Goal: Check status: Check status

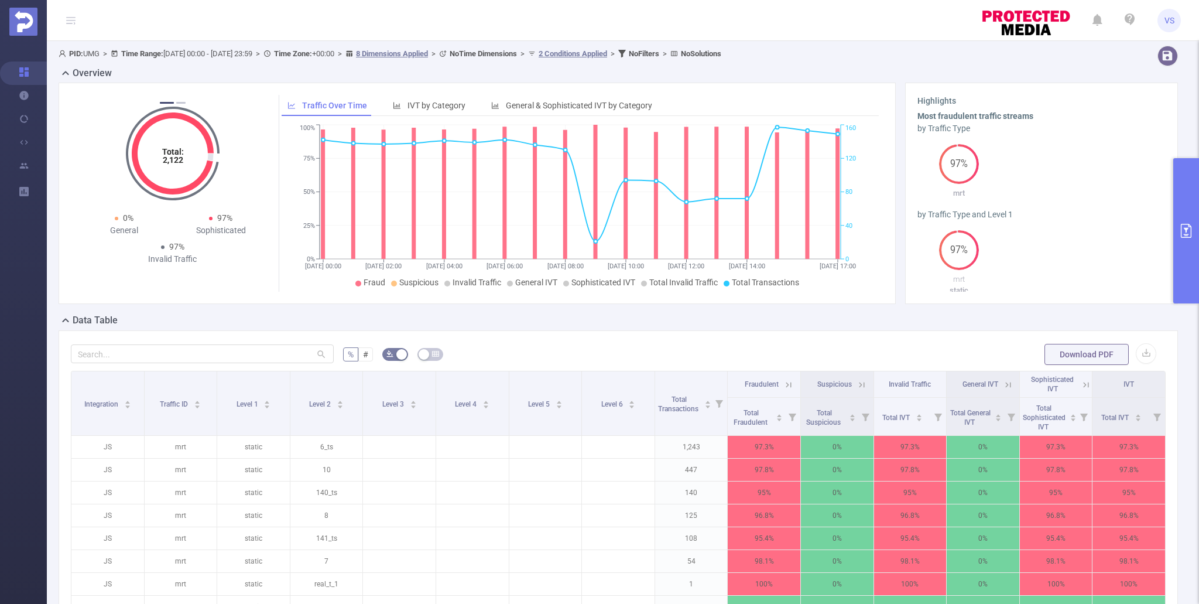
scroll to position [91, 0]
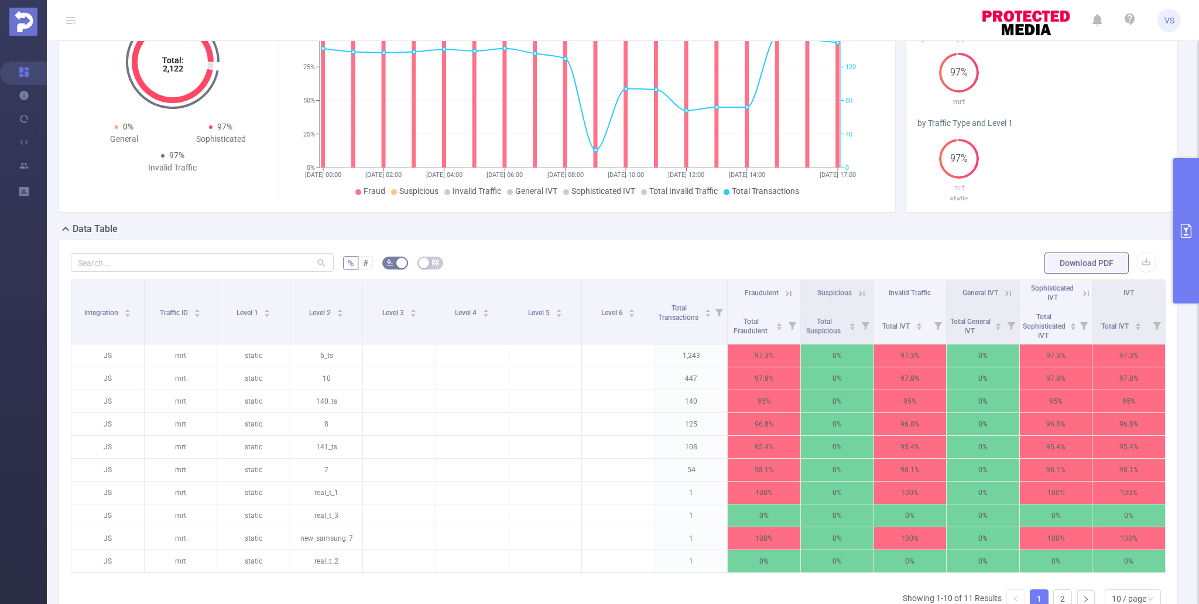
click at [1196, 248] on button "primary" at bounding box center [1186, 230] width 26 height 145
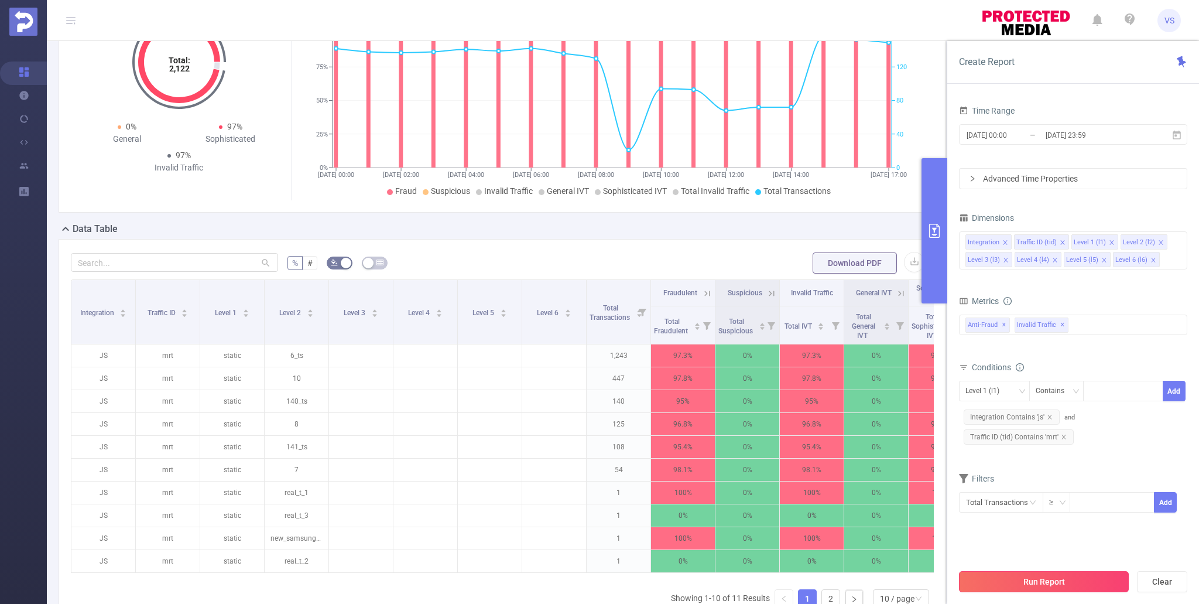
click at [1017, 572] on button "Run Report" at bounding box center [1044, 581] width 170 height 21
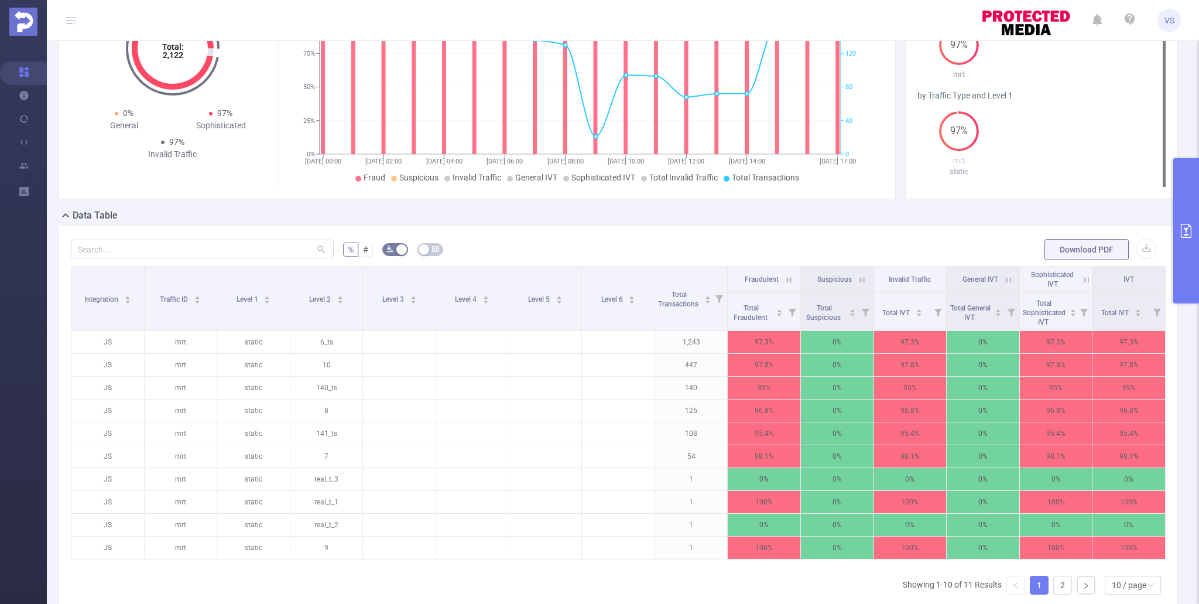
scroll to position [107, 0]
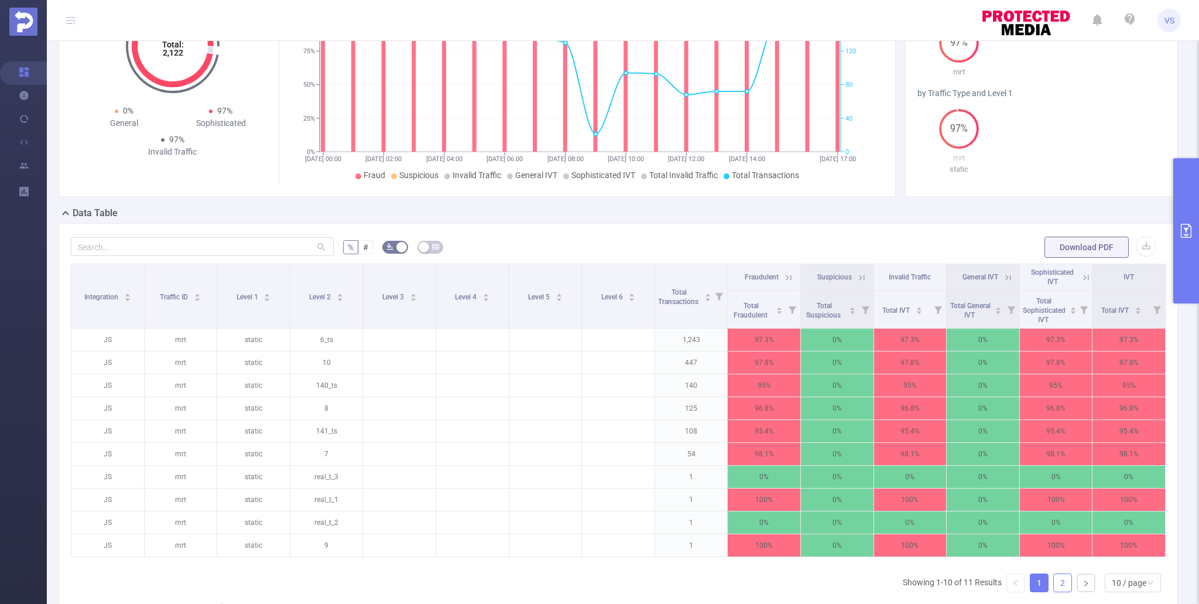
click at [1060, 583] on link "2" at bounding box center [1063, 583] width 18 height 18
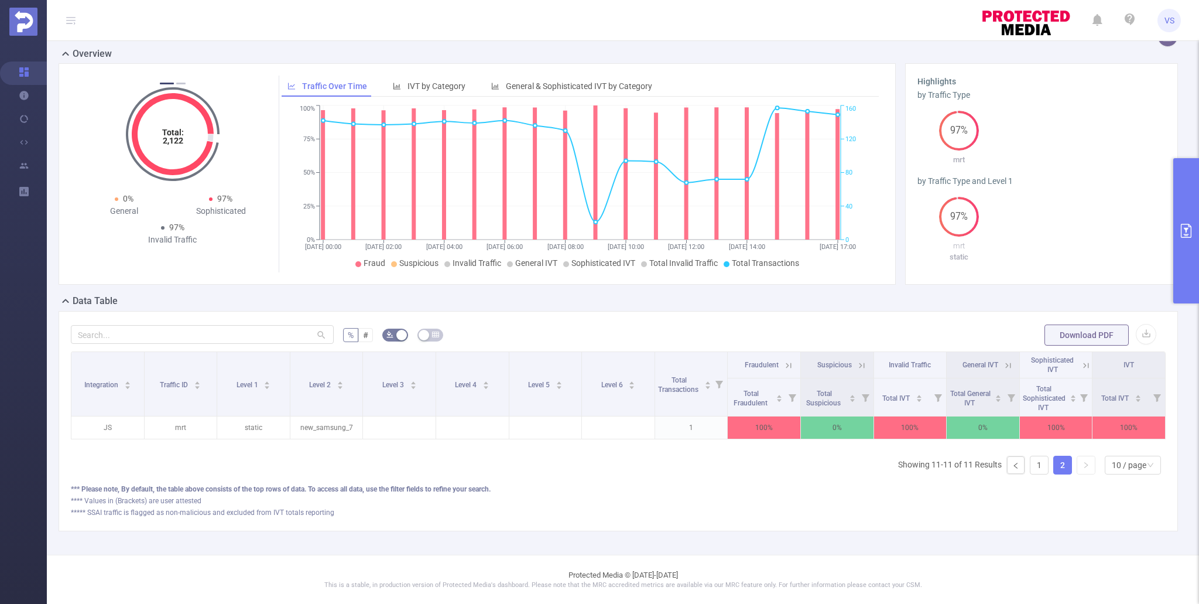
click at [1043, 474] on div "Integration Traffic ID Level 1 Level 2 Level 3 Level 4 Level 5 Level 6 Total Tr…" at bounding box center [618, 417] width 1095 height 132
click at [1043, 467] on link "1" at bounding box center [1039, 465] width 18 height 18
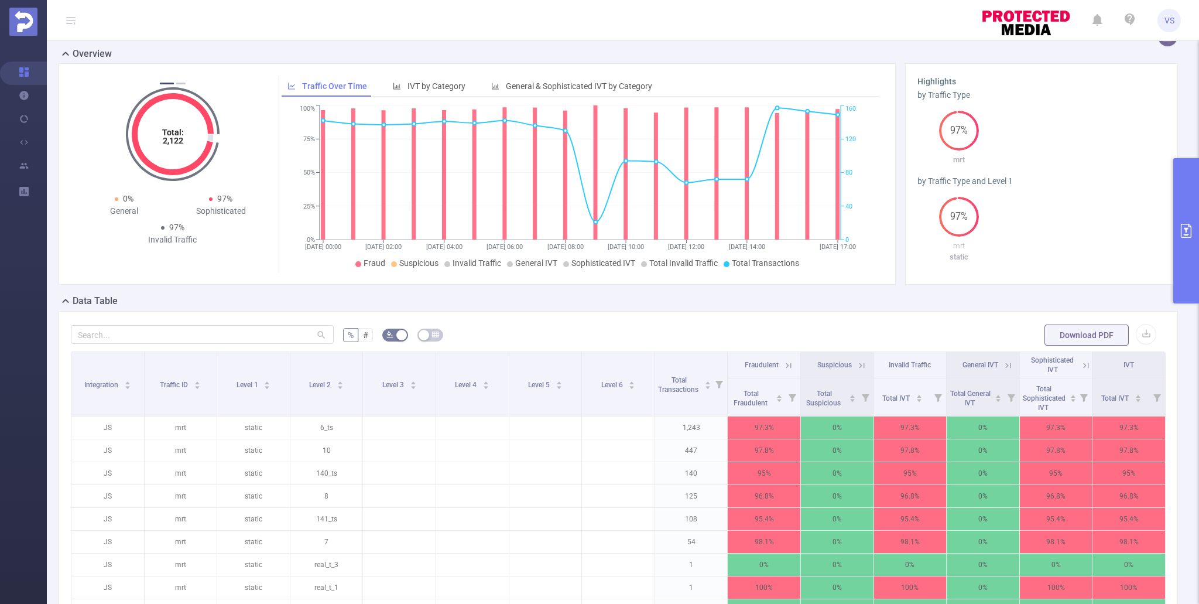
click at [1180, 201] on button "primary" at bounding box center [1186, 230] width 26 height 145
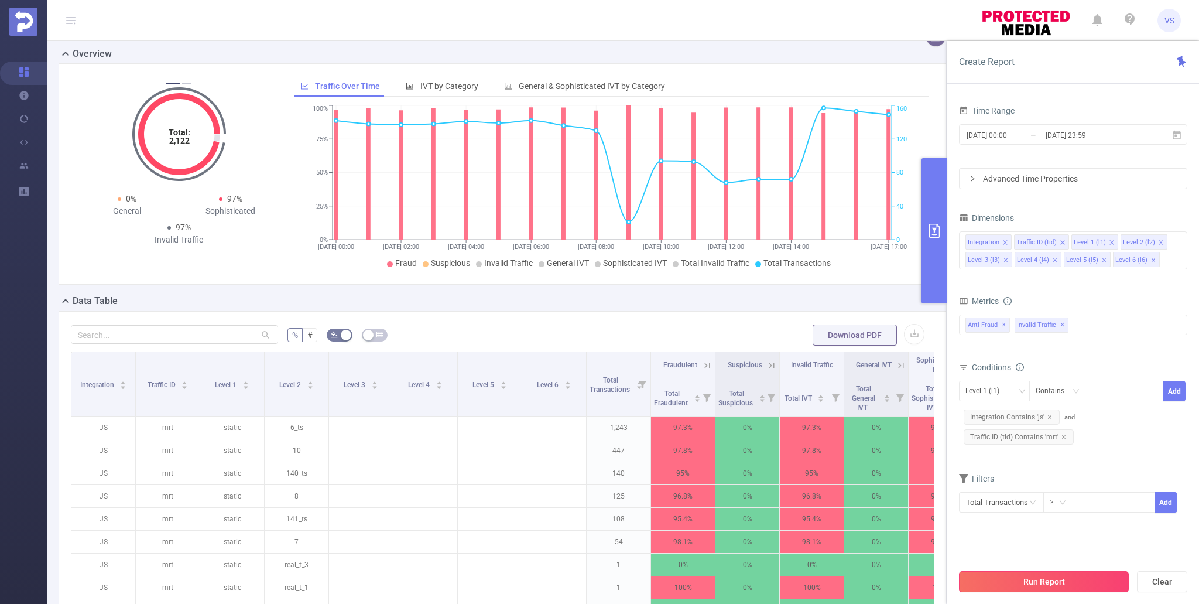
click at [1001, 575] on button "Run Report" at bounding box center [1044, 581] width 170 height 21
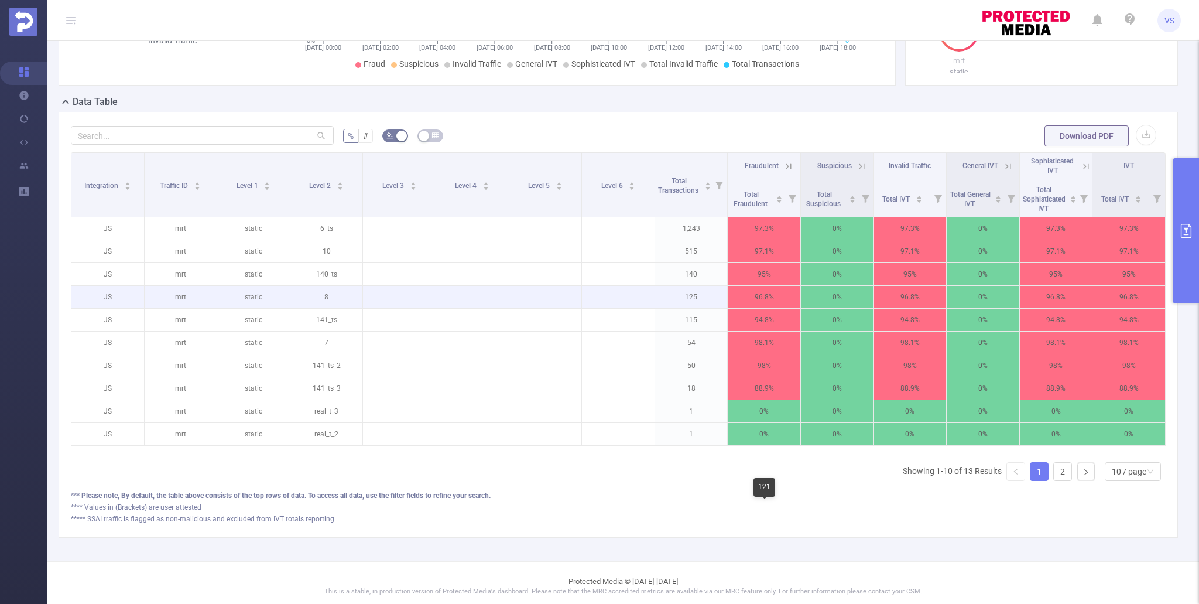
scroll to position [223, 0]
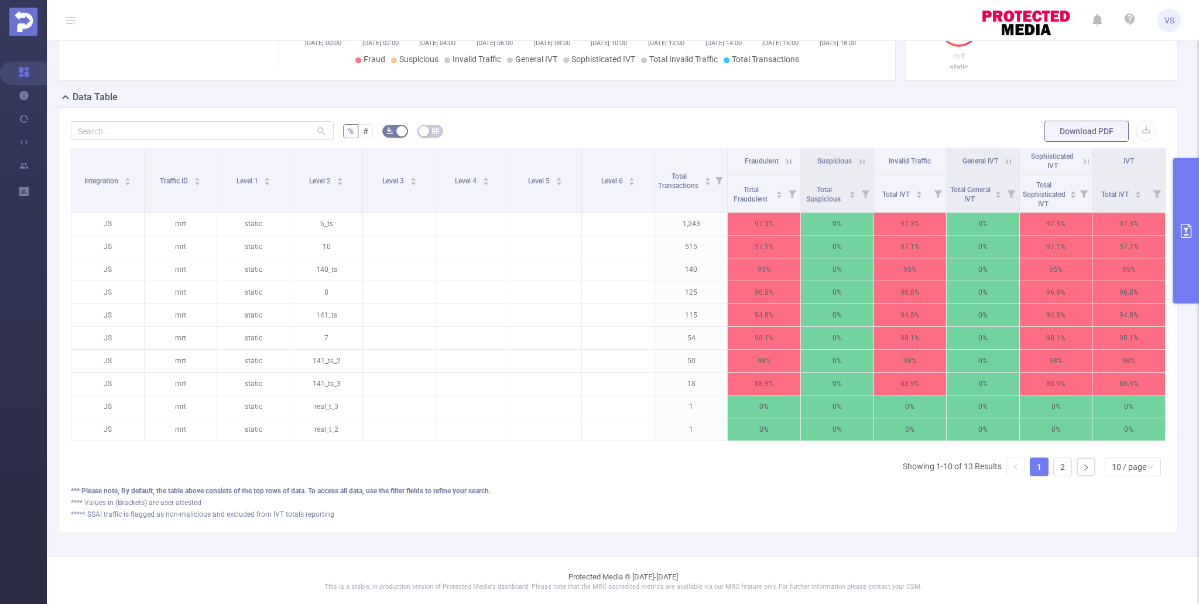
click at [1085, 157] on icon at bounding box center [1086, 161] width 11 height 11
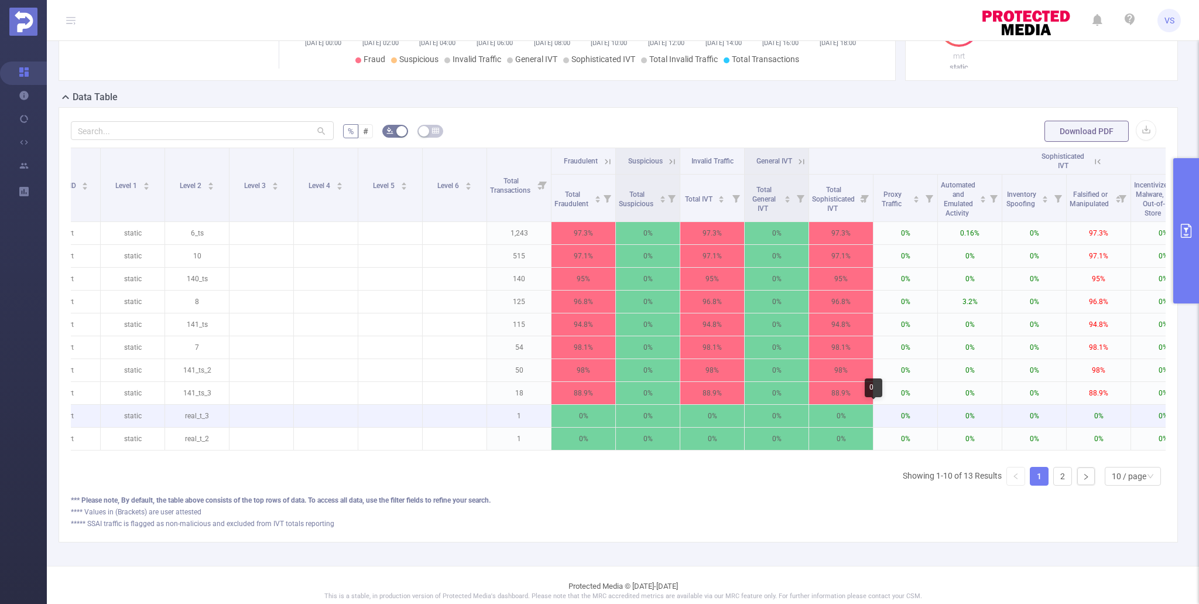
scroll to position [0, 0]
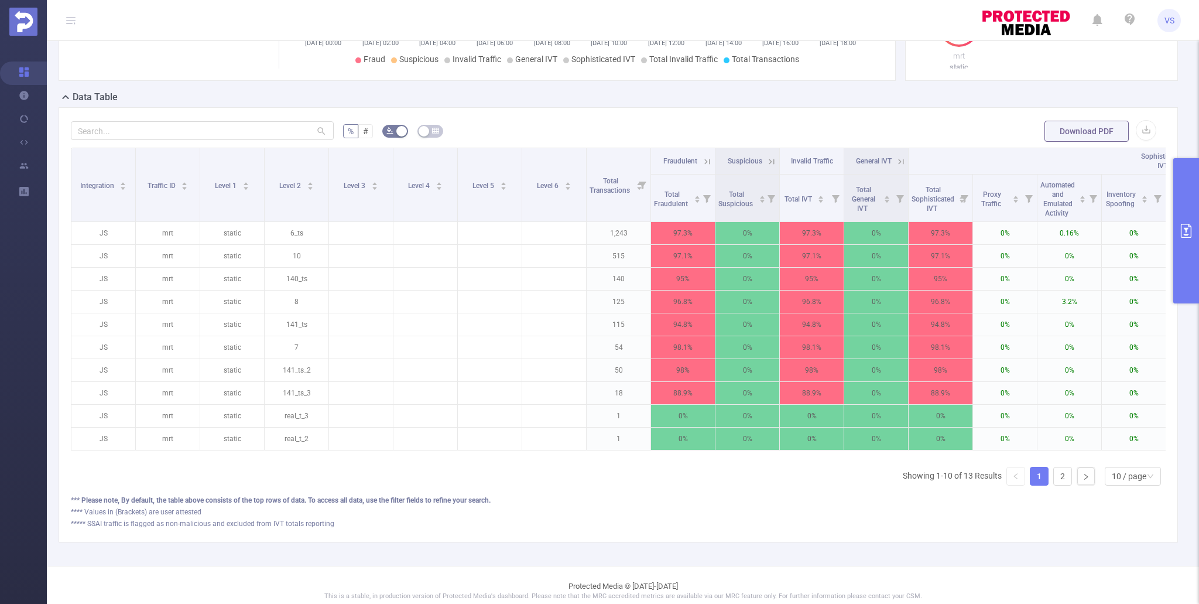
click at [1177, 234] on button "primary" at bounding box center [1186, 230] width 26 height 145
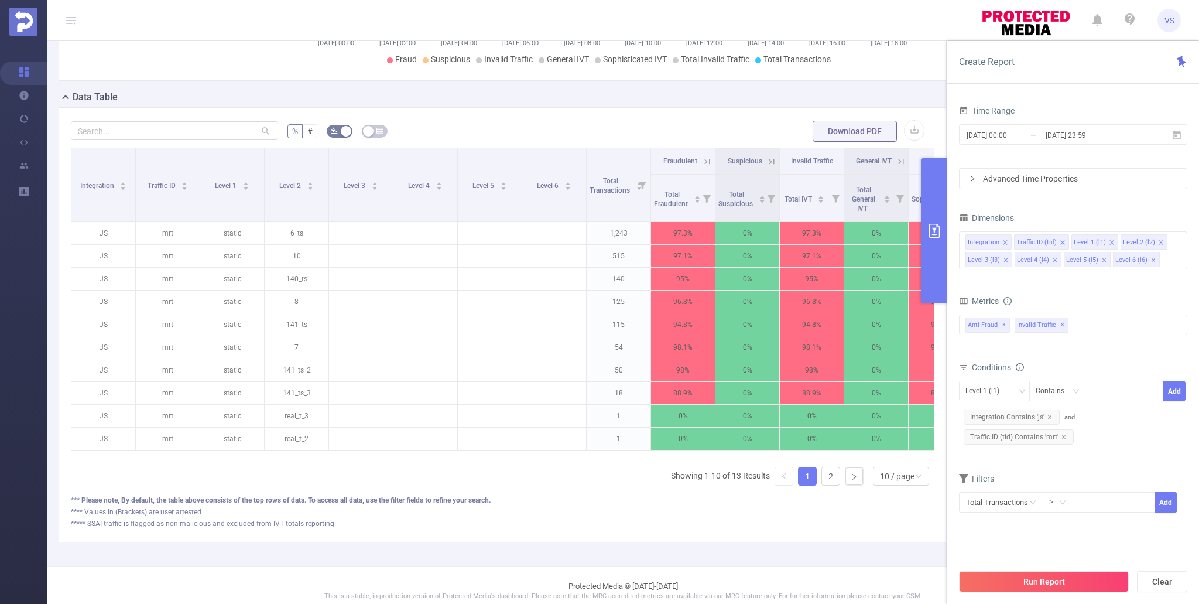
click at [1063, 594] on div "Run Report Clear" at bounding box center [1073, 581] width 252 height 44
click at [1062, 585] on button "Run Report" at bounding box center [1044, 581] width 170 height 21
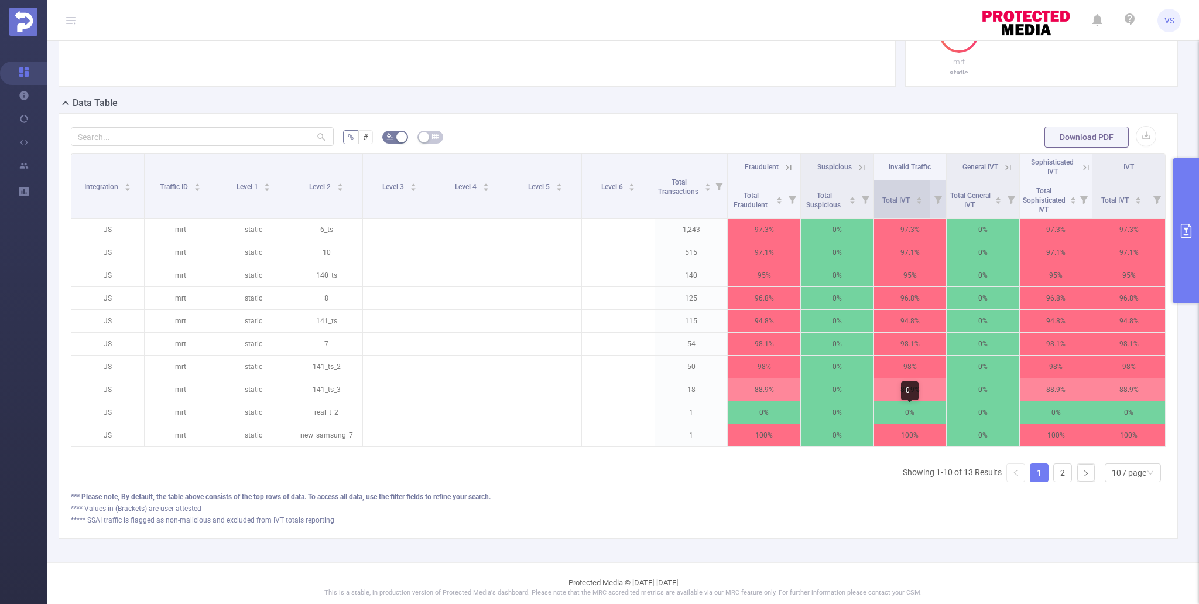
scroll to position [225, 0]
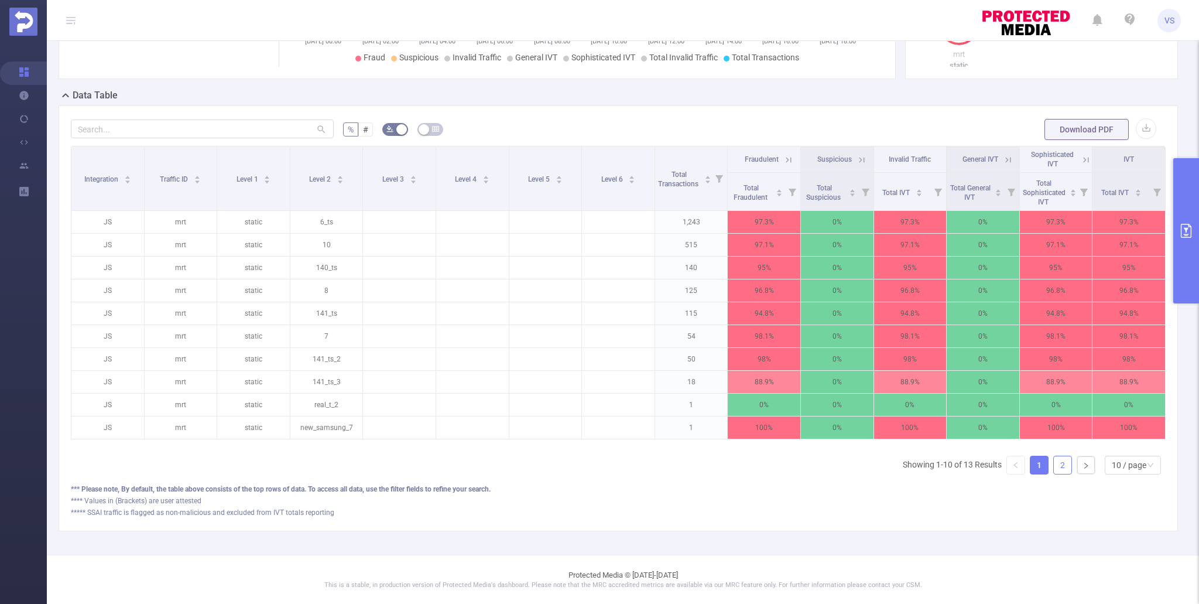
click at [1061, 466] on link "2" at bounding box center [1063, 465] width 18 height 18
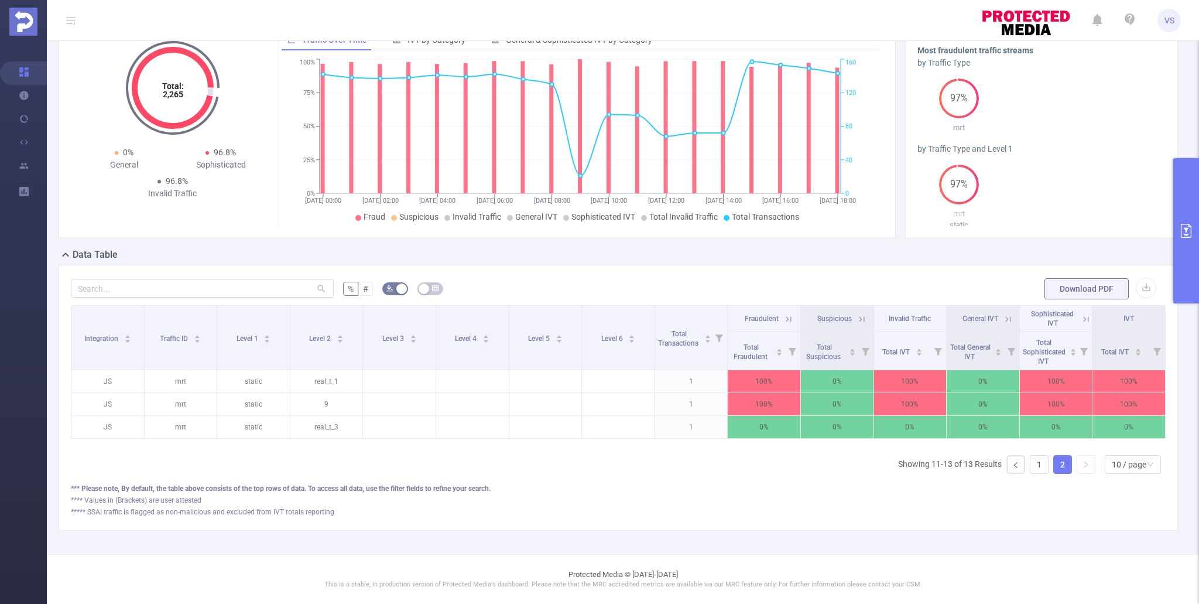
scroll to position [65, 0]
click at [1042, 465] on link "1" at bounding box center [1039, 465] width 18 height 18
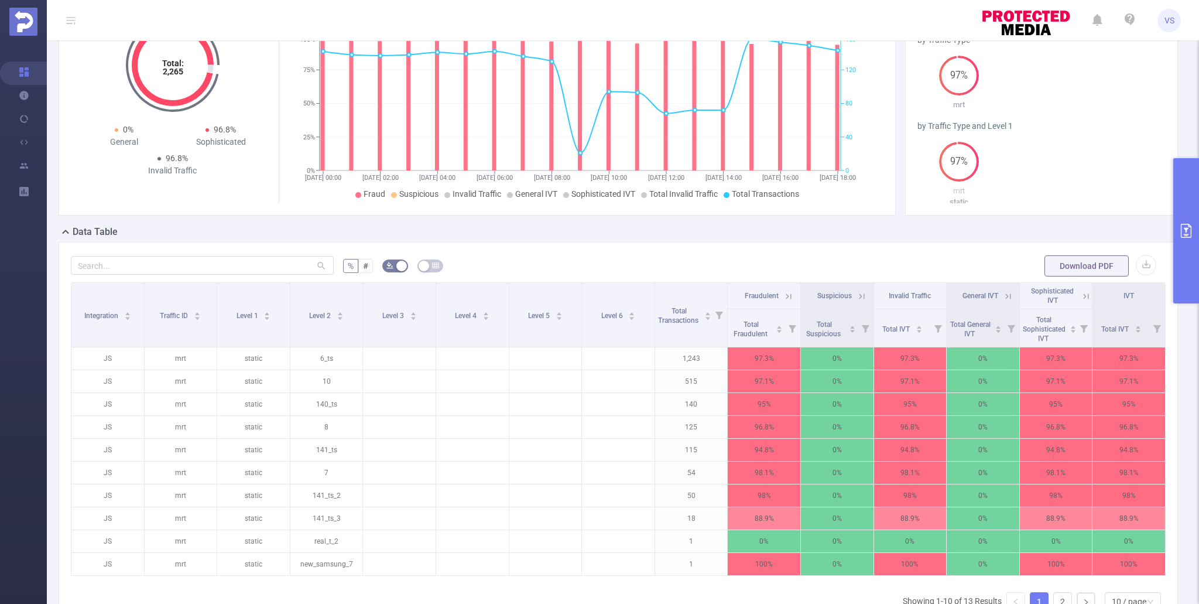
scroll to position [89, 0]
click at [1181, 239] on button "primary" at bounding box center [1186, 230] width 26 height 145
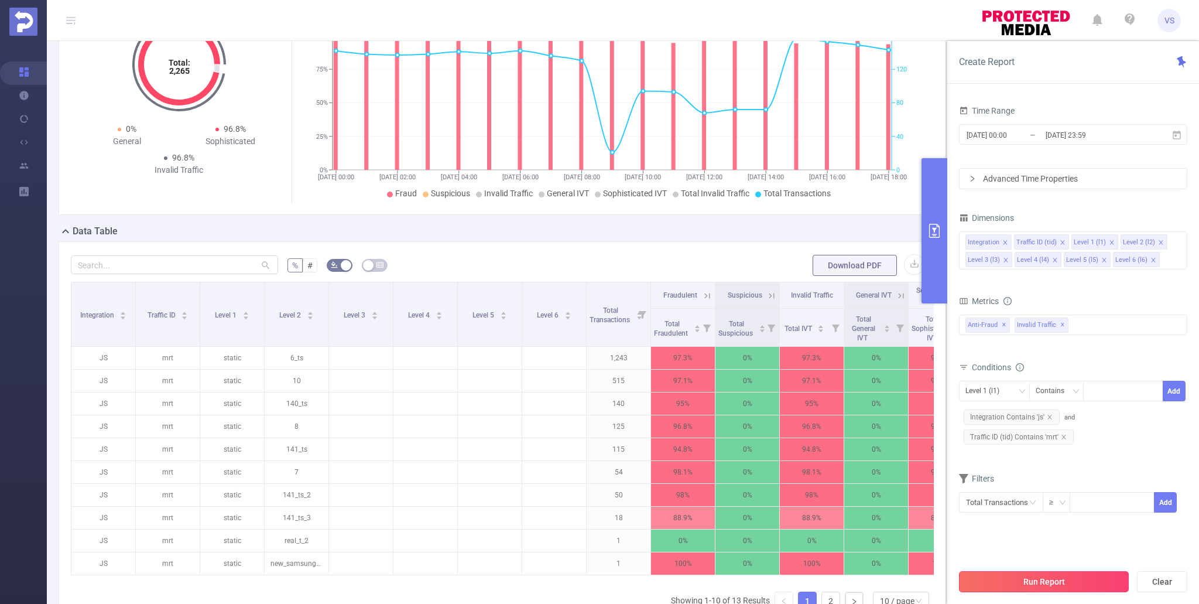
click at [1022, 574] on button "Run Report" at bounding box center [1044, 581] width 170 height 21
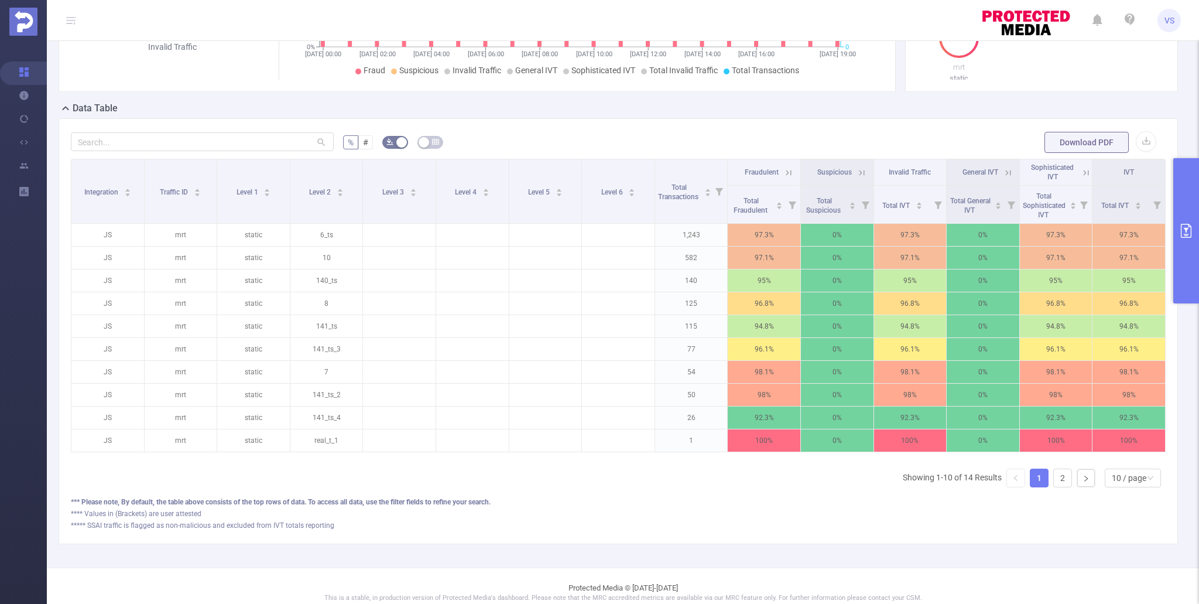
scroll to position [225, 0]
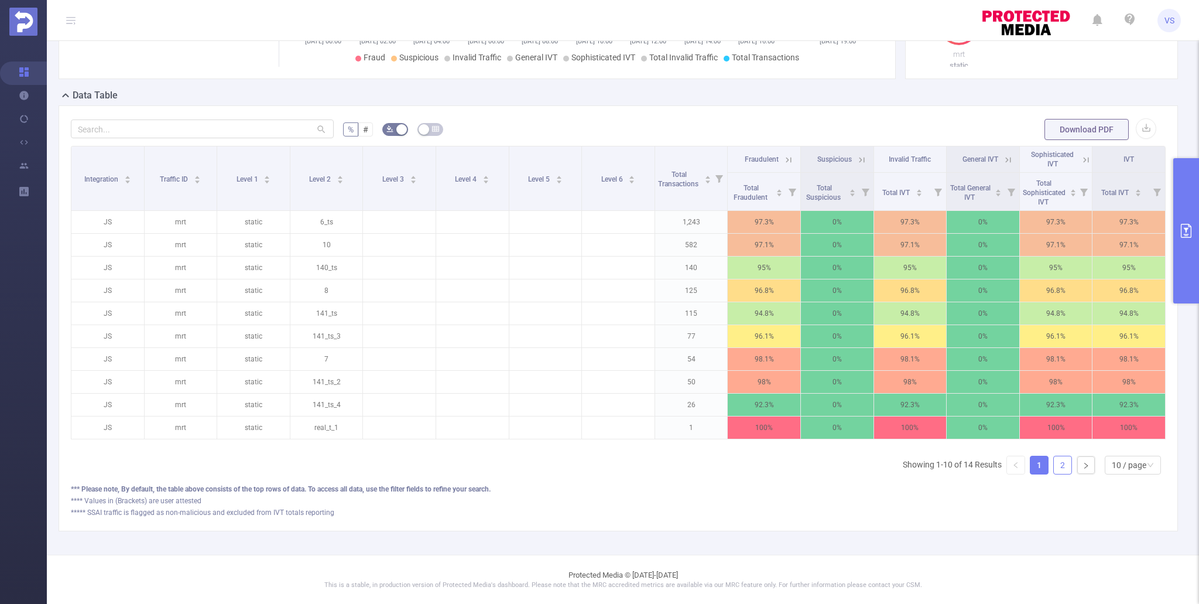
click at [1061, 464] on link "2" at bounding box center [1063, 465] width 18 height 18
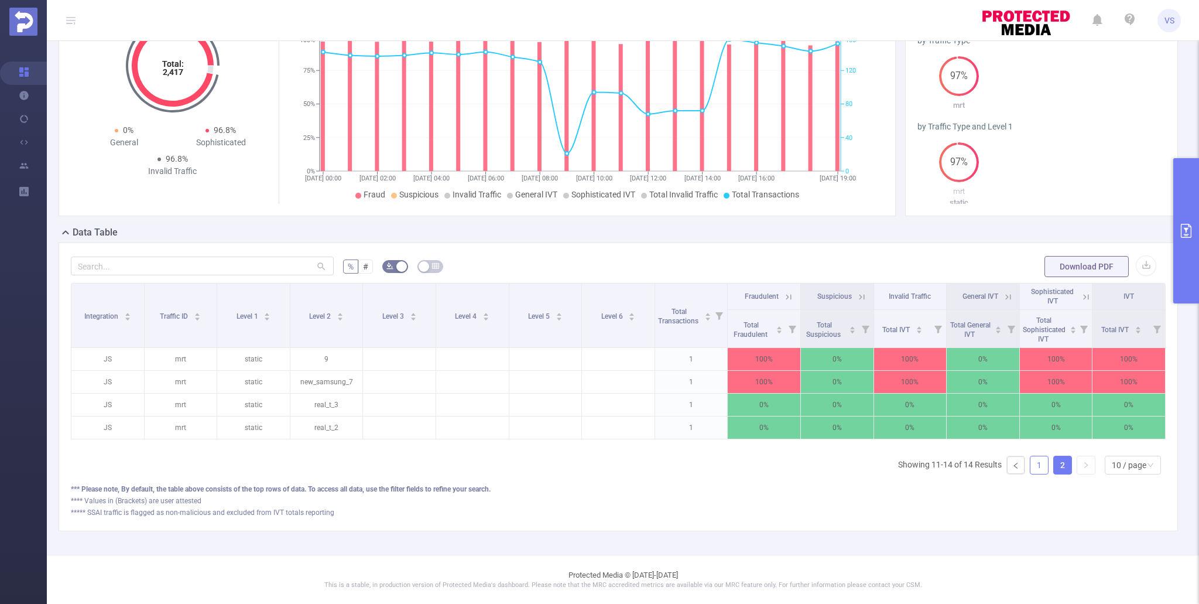
click at [1038, 465] on link "1" at bounding box center [1039, 465] width 18 height 18
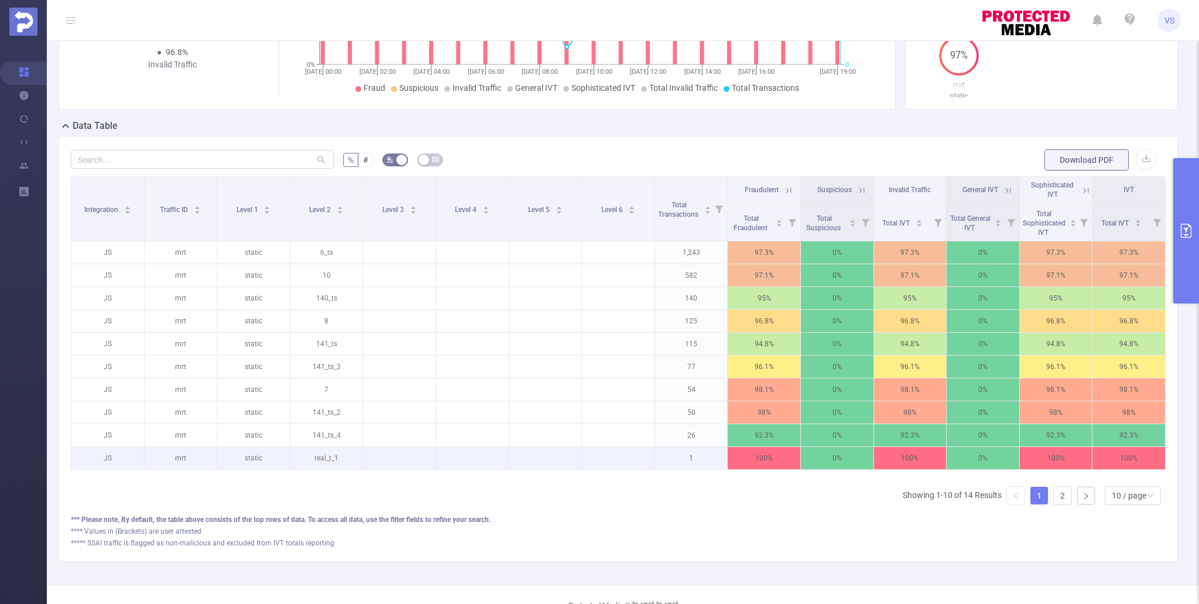
scroll to position [185, 0]
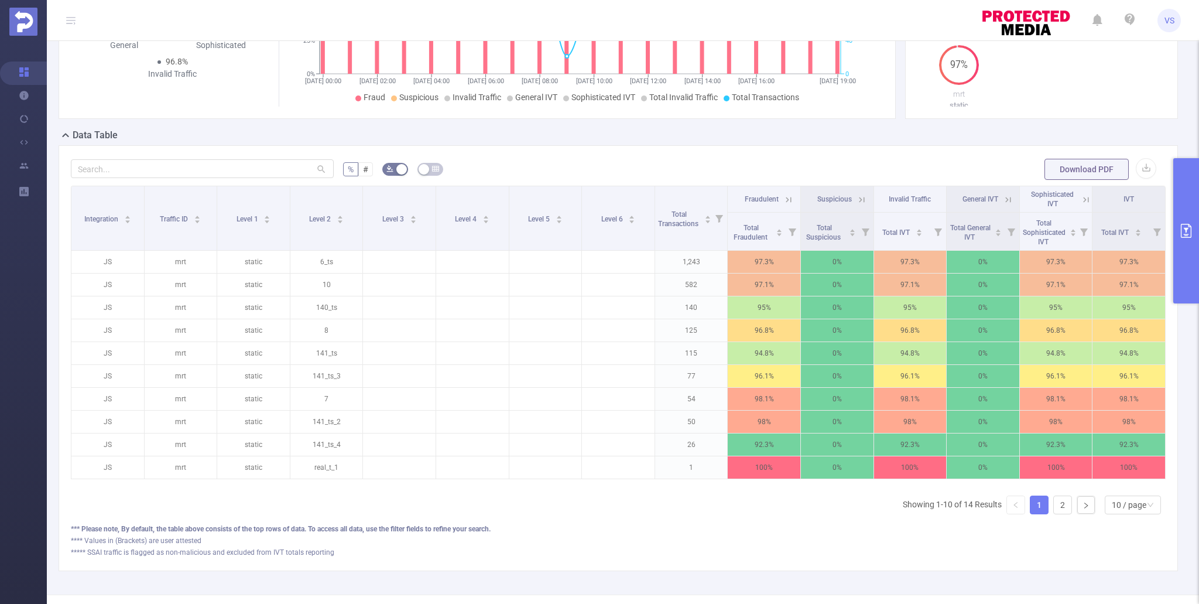
click at [931, 510] on li "Showing 1-10 of 14 Results" at bounding box center [952, 504] width 99 height 19
click at [1181, 271] on button "primary" at bounding box center [1186, 230] width 26 height 145
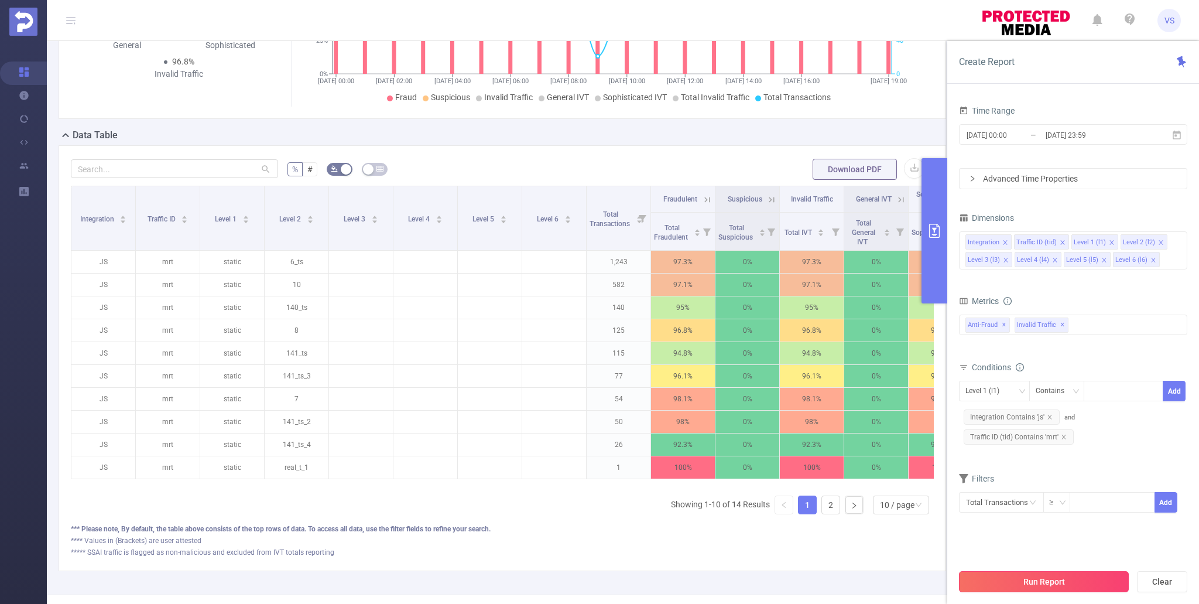
click at [1061, 582] on button "Run Report" at bounding box center [1044, 581] width 170 height 21
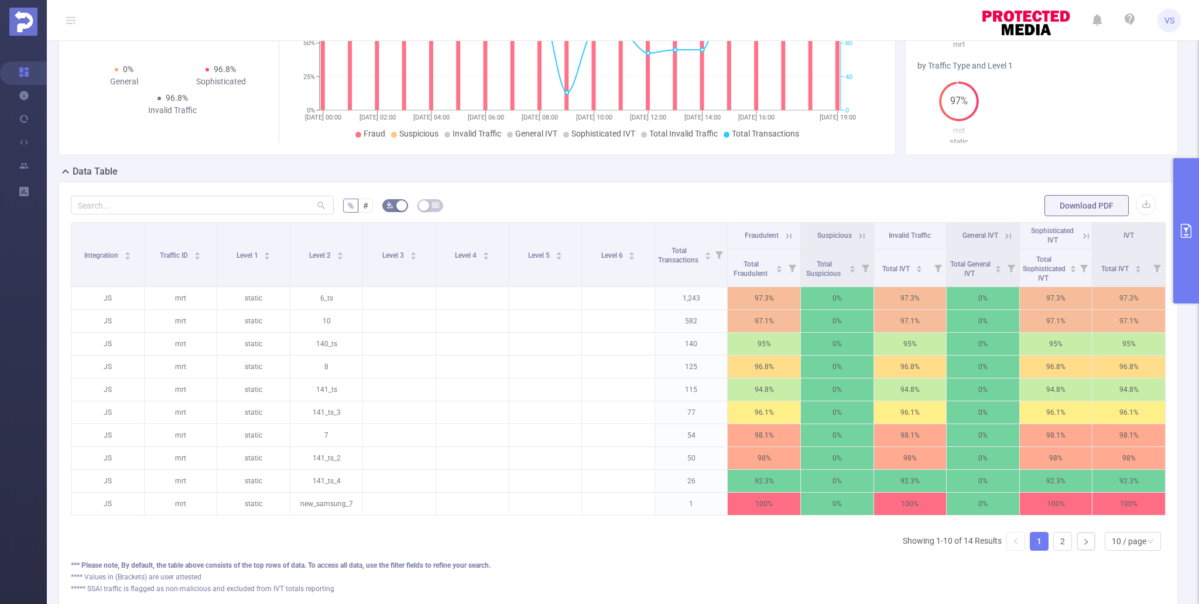
scroll to position [162, 0]
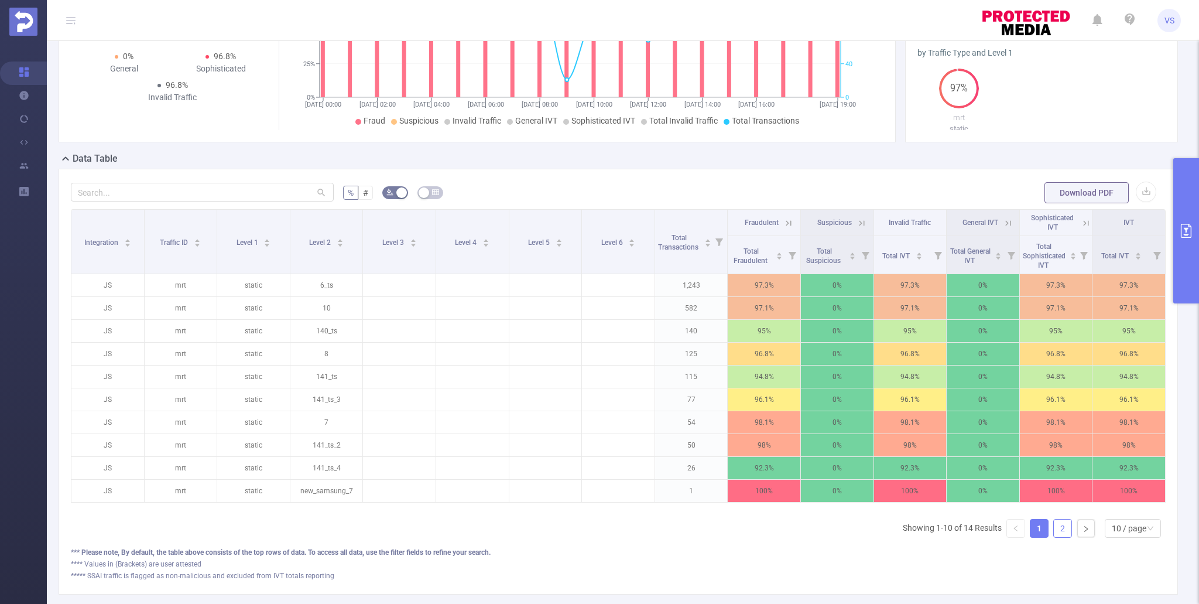
click at [1058, 528] on link "2" at bounding box center [1063, 528] width 18 height 18
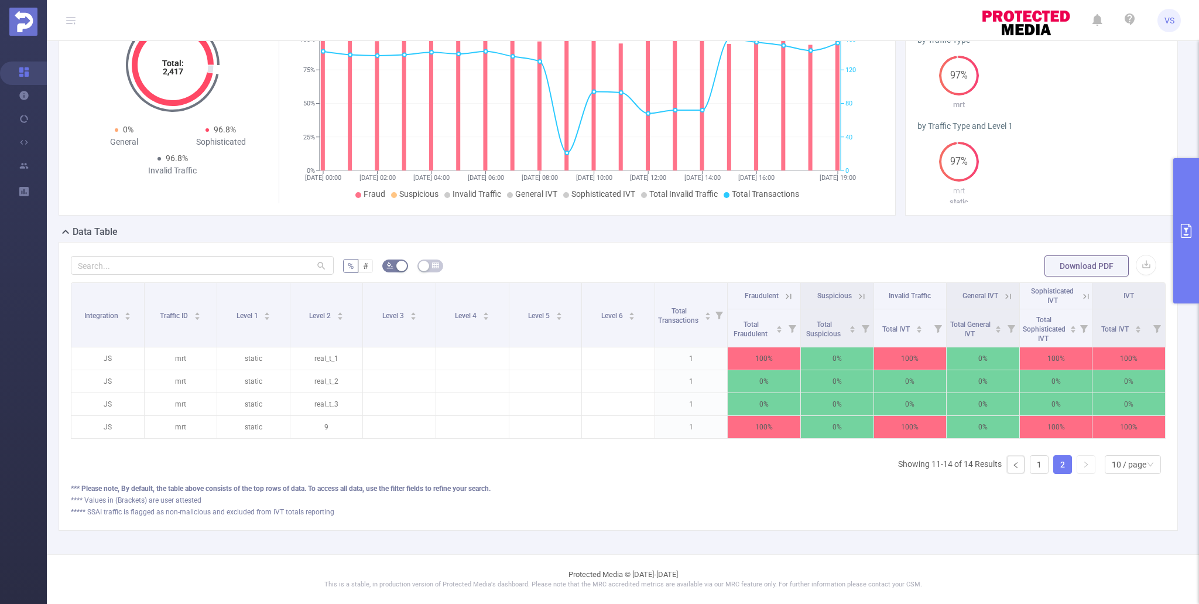
scroll to position [88, 0]
click at [1036, 461] on link "1" at bounding box center [1039, 465] width 18 height 18
